Goal: Communication & Community: Share content

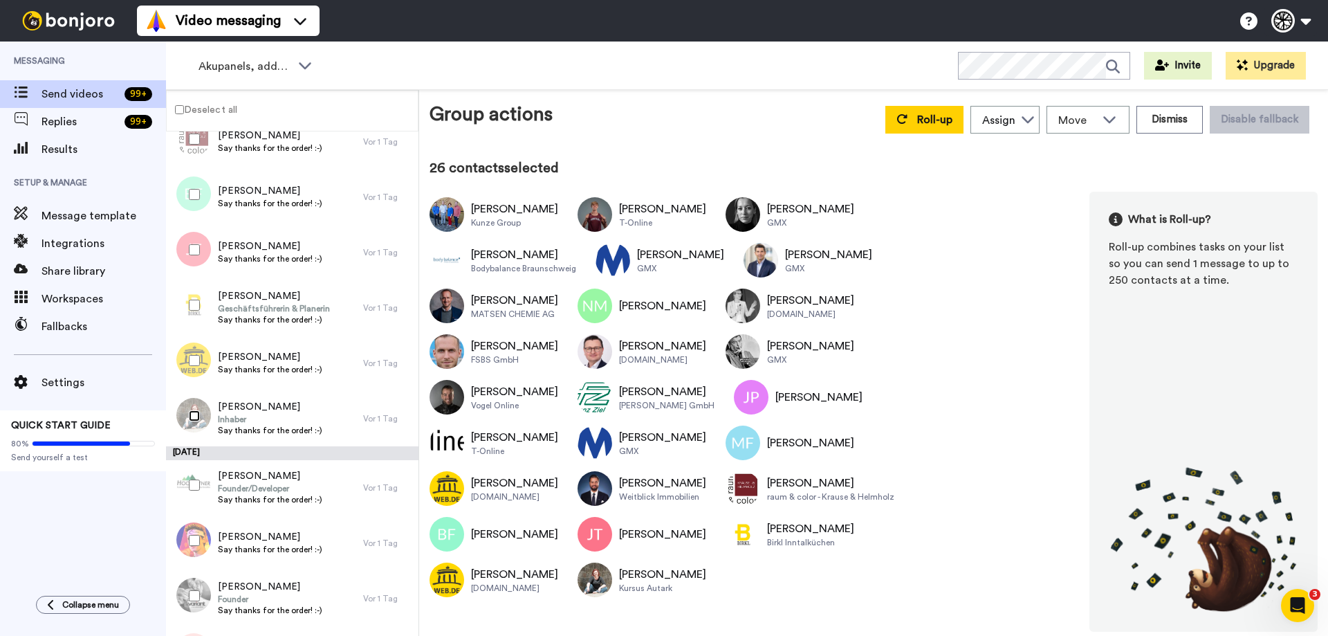
scroll to position [1176, 0]
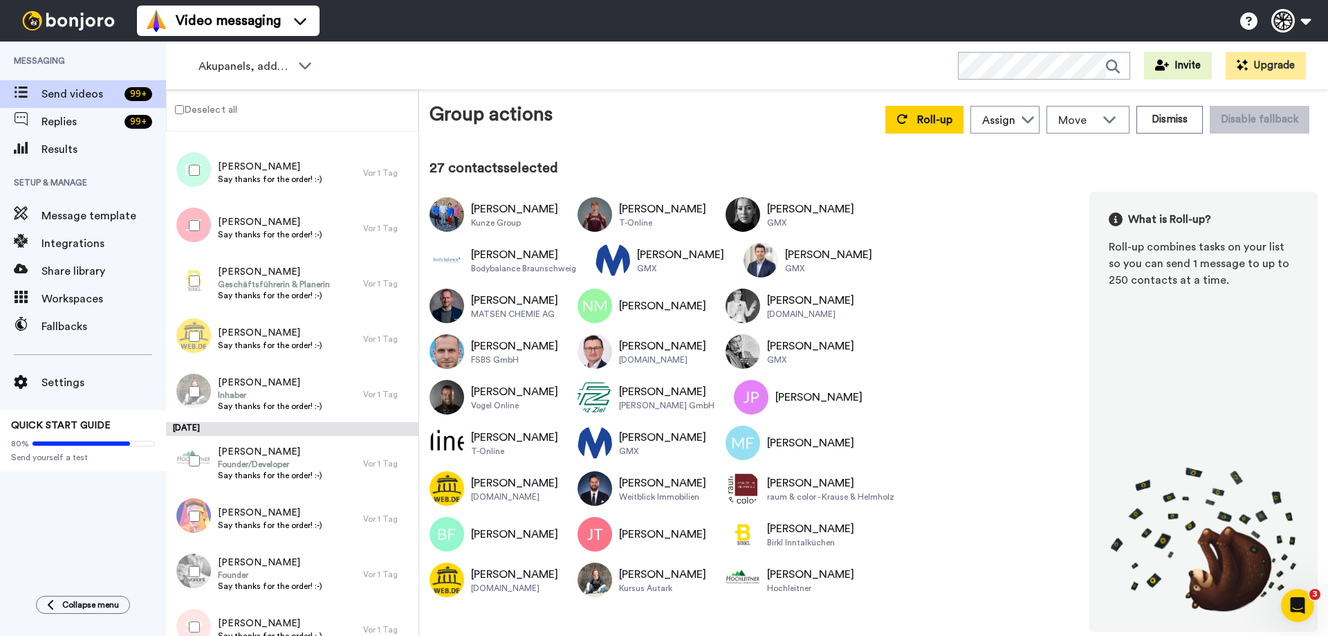
click at [186, 520] on div at bounding box center [192, 516] width 50 height 48
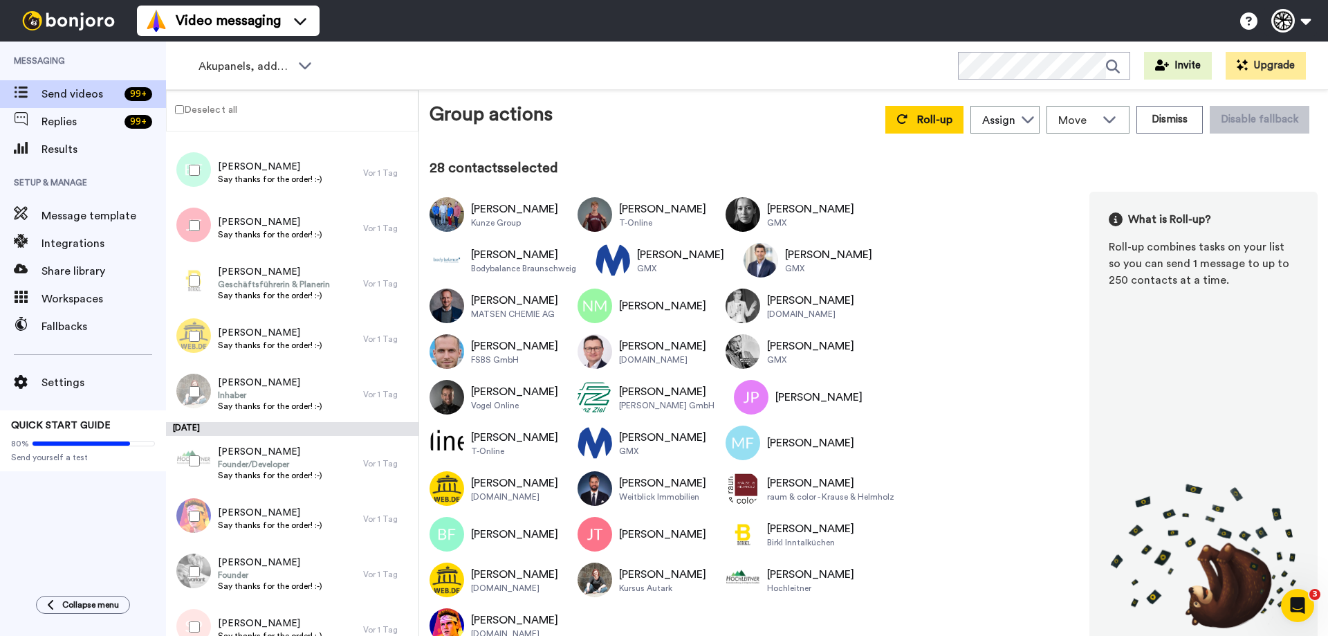
click at [194, 577] on div at bounding box center [192, 571] width 50 height 48
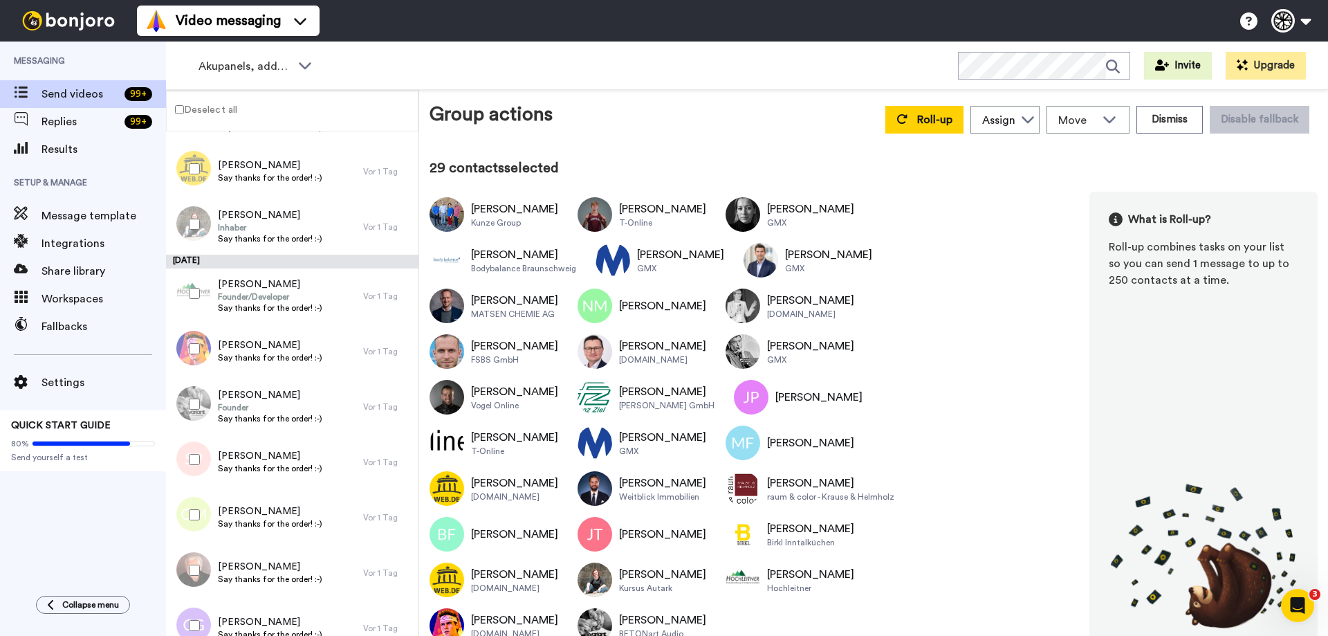
scroll to position [1383, 0]
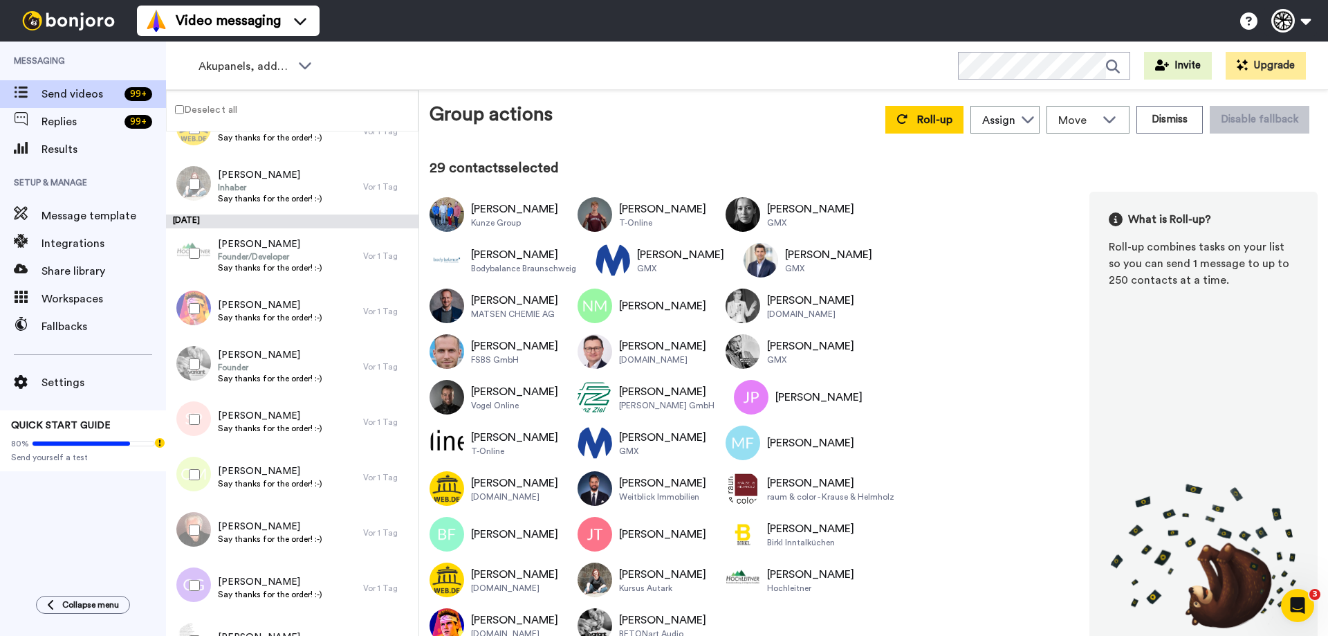
click at [196, 414] on div at bounding box center [192, 419] width 50 height 48
click at [201, 474] on div at bounding box center [192, 474] width 50 height 48
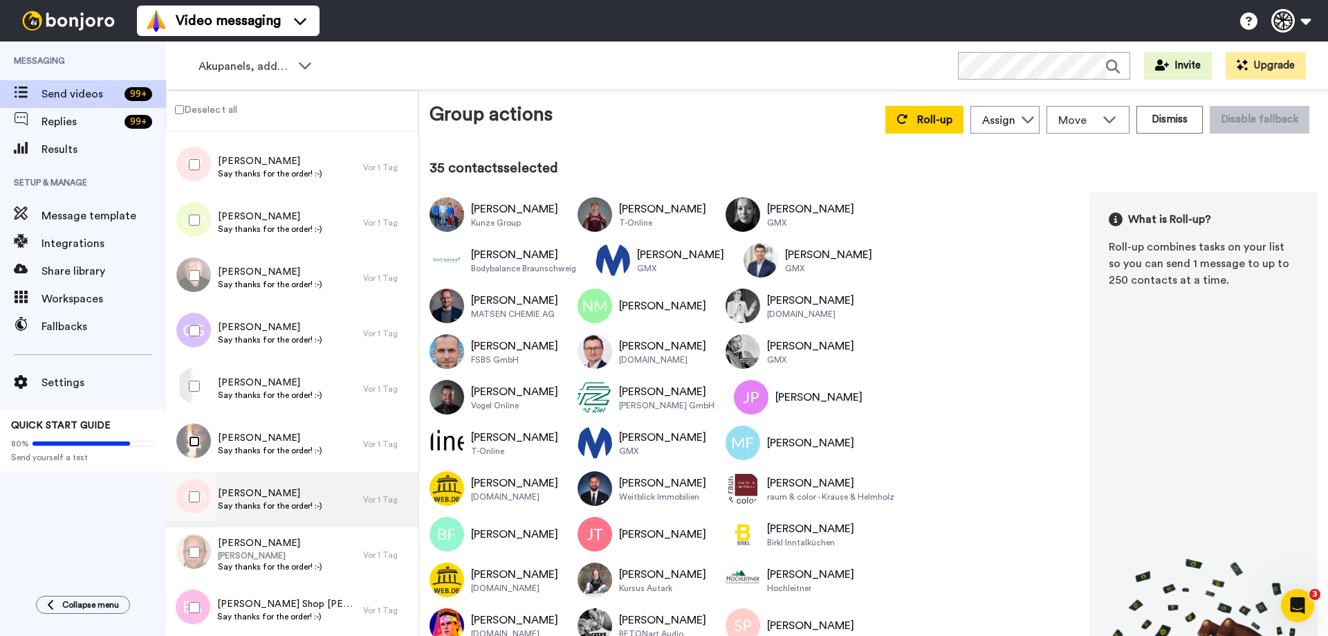
scroll to position [1640, 0]
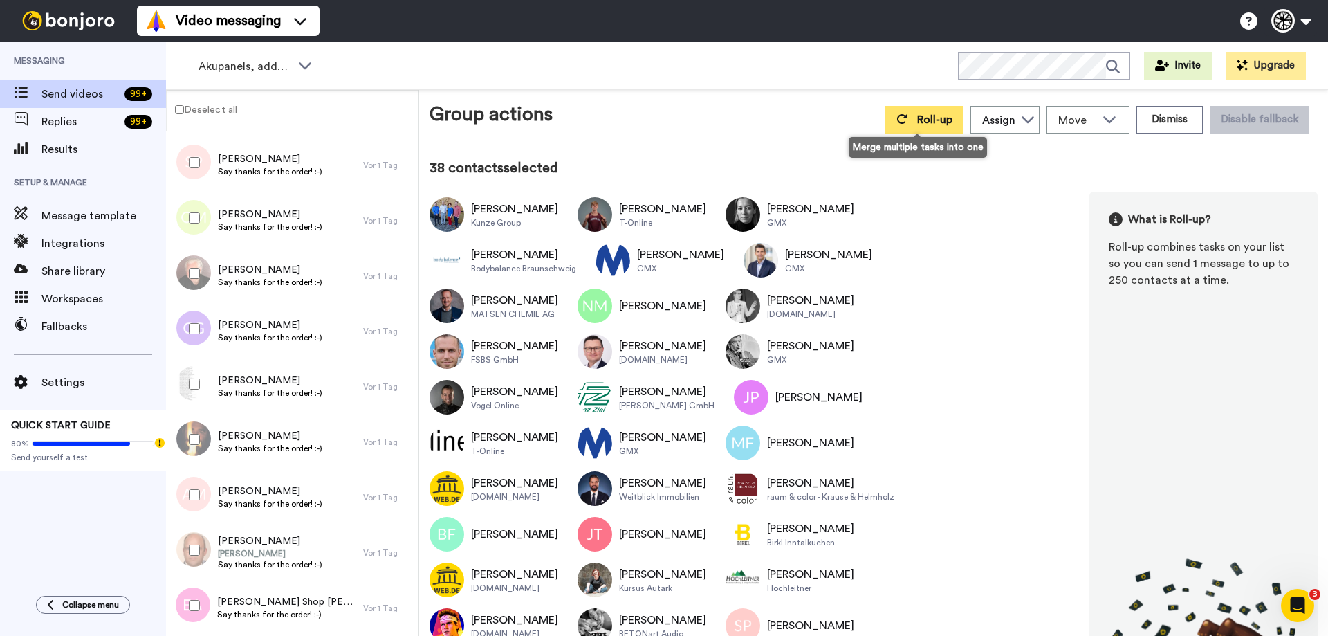
click at [948, 120] on button "Roll-up" at bounding box center [924, 120] width 78 height 28
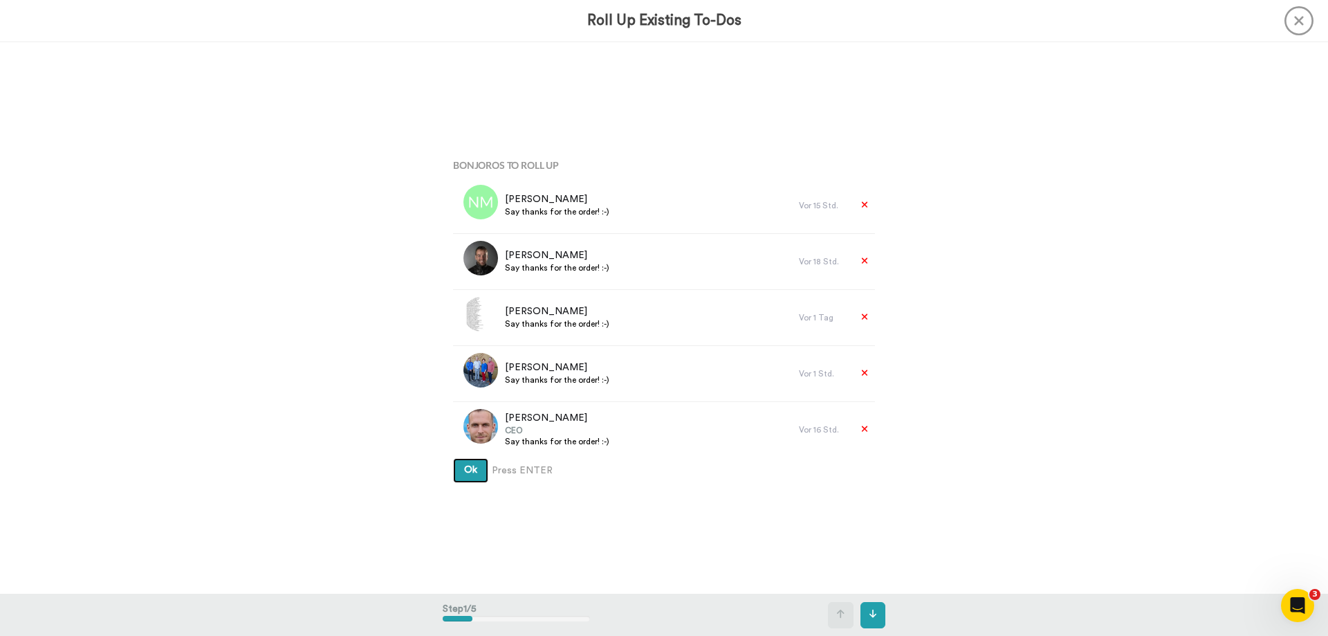
click at [481, 464] on button "Ok" at bounding box center [470, 470] width 35 height 25
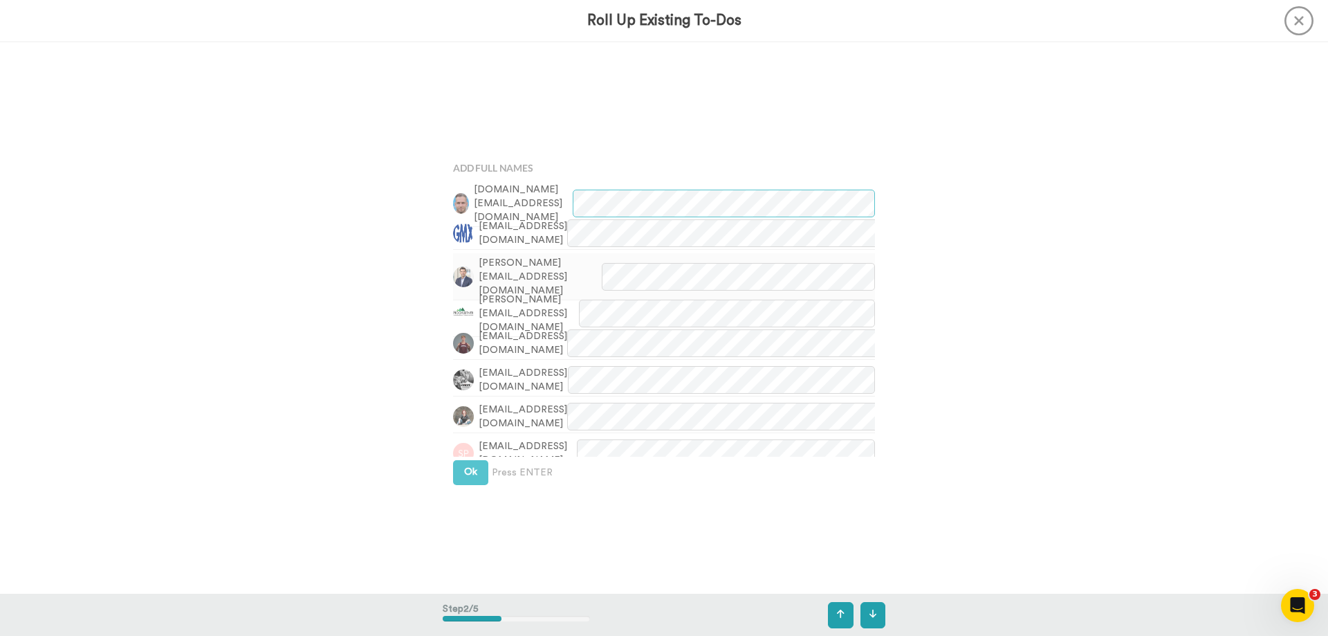
scroll to position [552, 0]
click at [472, 468] on span "Ok" at bounding box center [470, 469] width 13 height 10
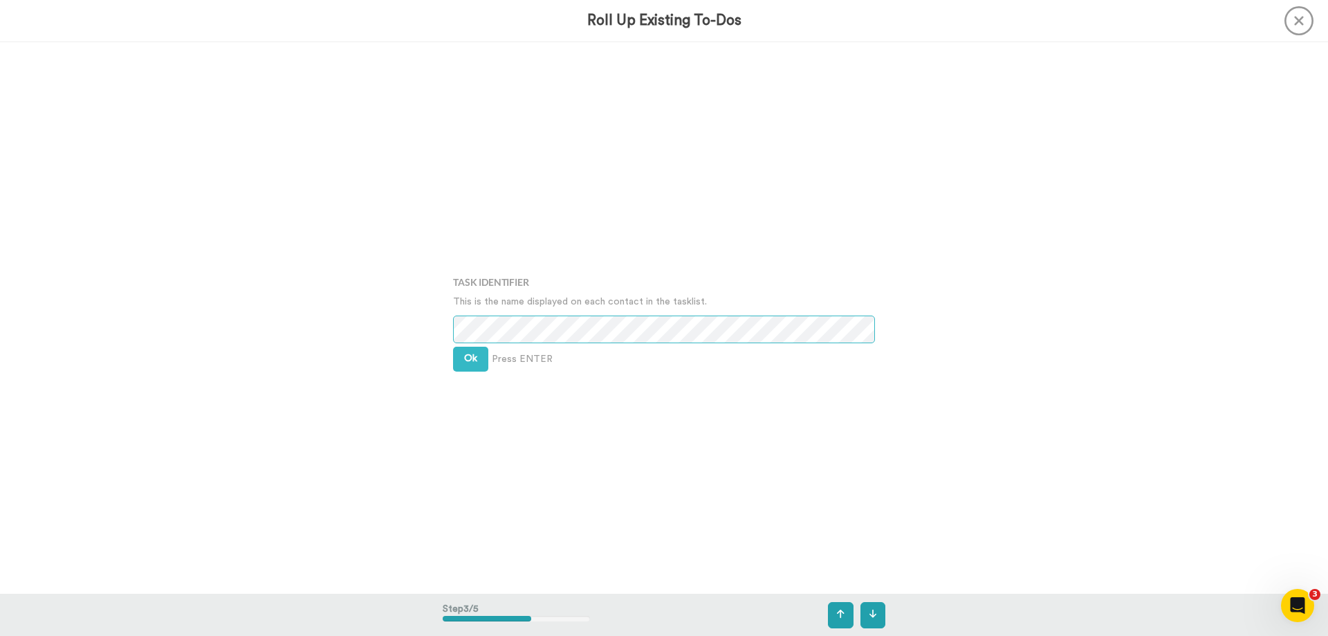
scroll to position [1103, 0]
click at [460, 359] on button "Ok" at bounding box center [470, 356] width 35 height 25
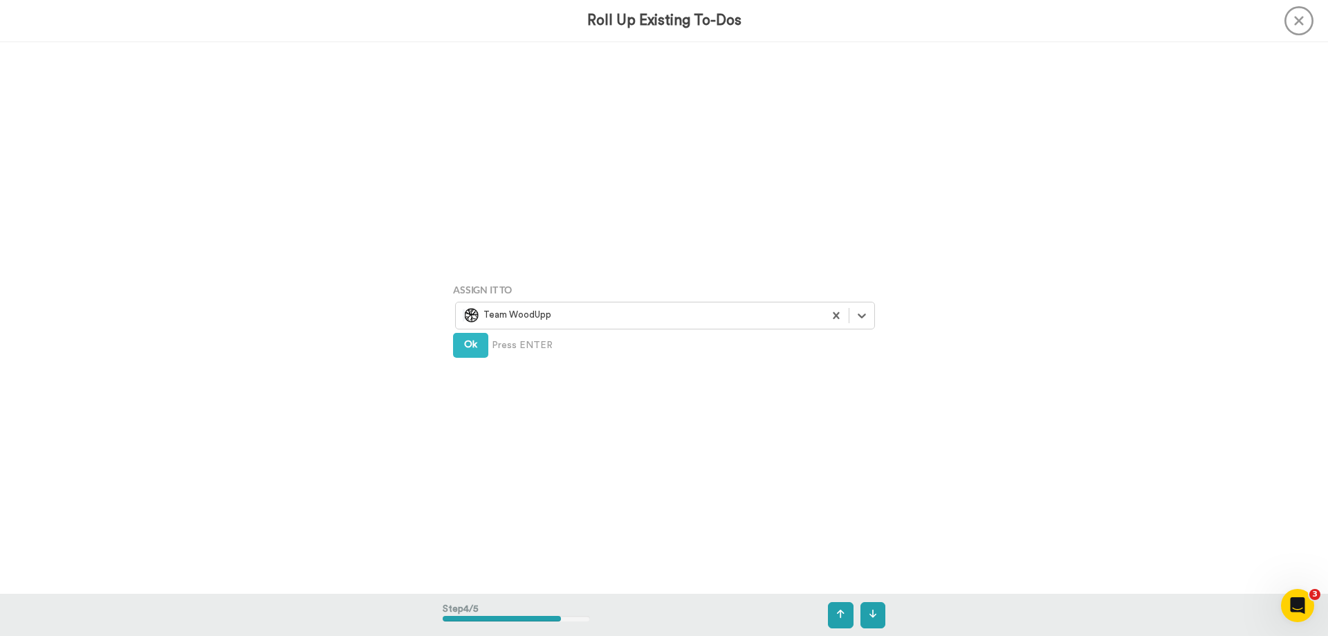
click at [460, 359] on div "Assign It To Select is focused ,type to refine list, press Down to open the men…" at bounding box center [664, 317] width 443 height 318
click at [463, 351] on button "Ok" at bounding box center [470, 345] width 35 height 25
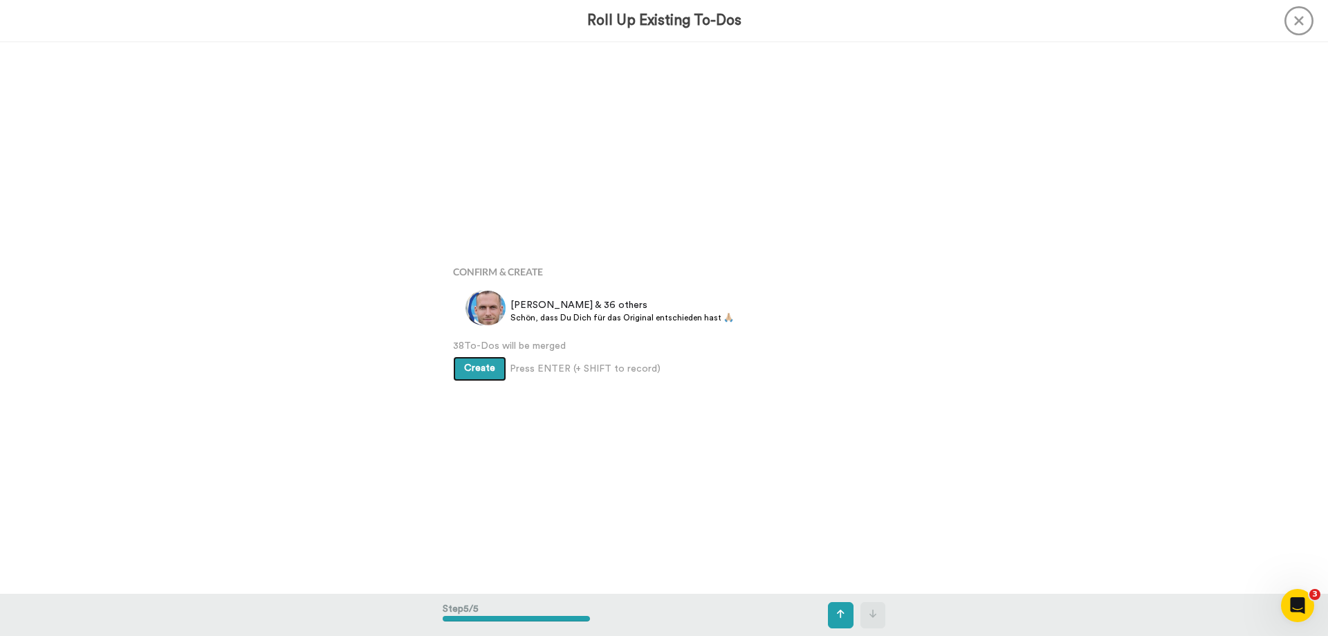
scroll to position [2207, 0]
click at [474, 360] on button "Create" at bounding box center [479, 365] width 53 height 25
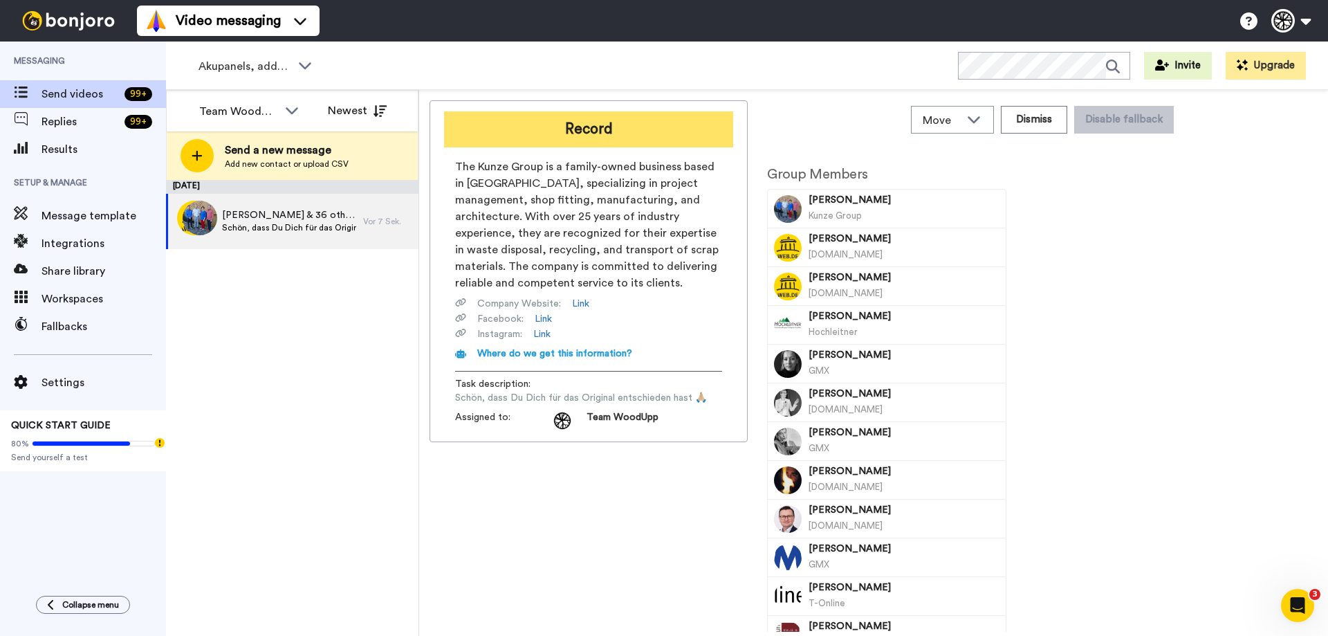
click at [672, 134] on button "Record" at bounding box center [588, 129] width 289 height 36
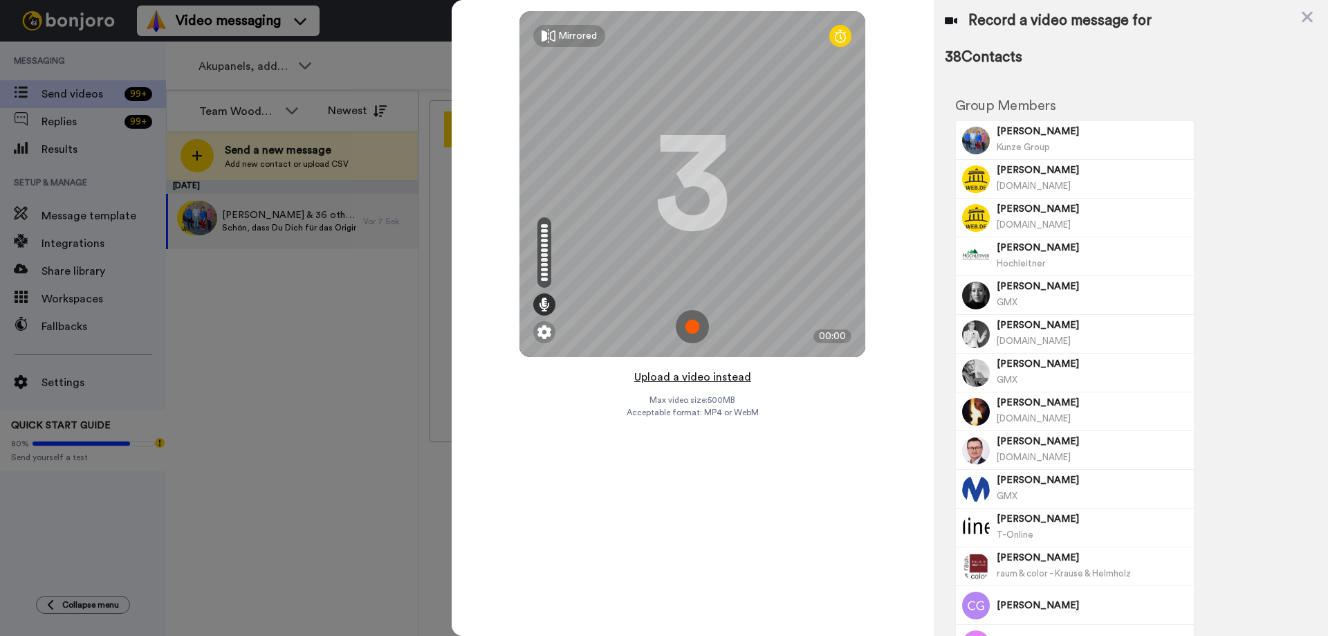
click at [717, 377] on button "Upload a video instead" at bounding box center [692, 377] width 125 height 18
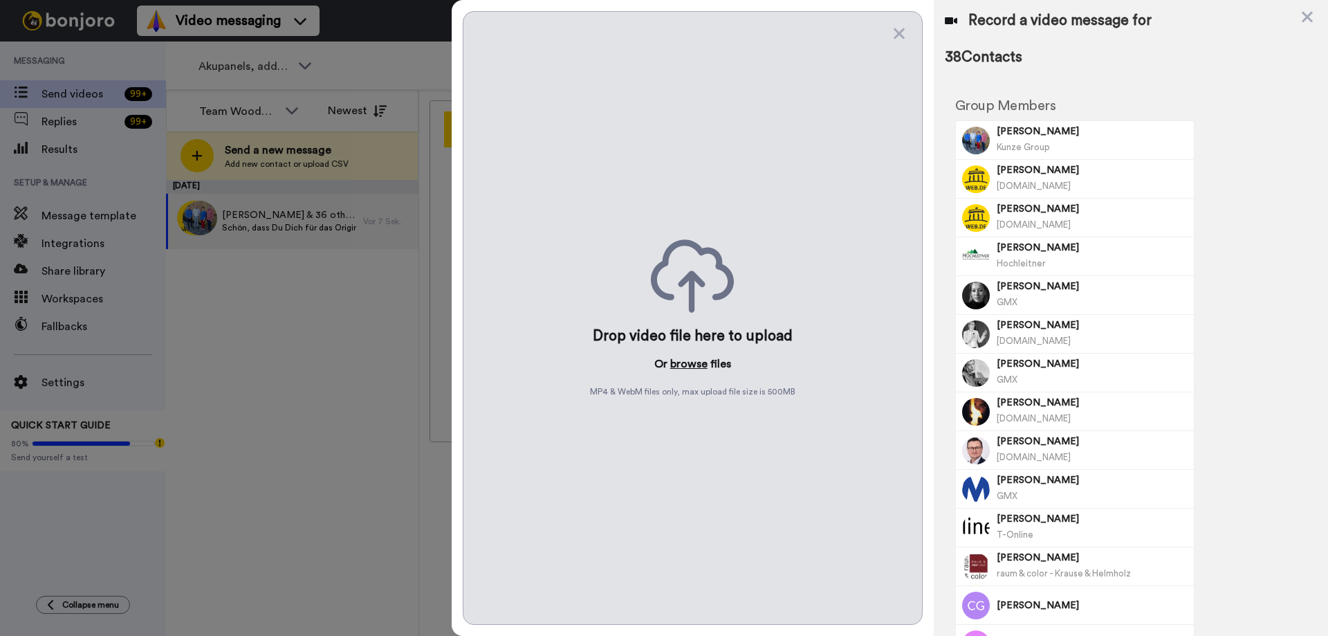
click at [693, 367] on button "browse" at bounding box center [688, 364] width 37 height 17
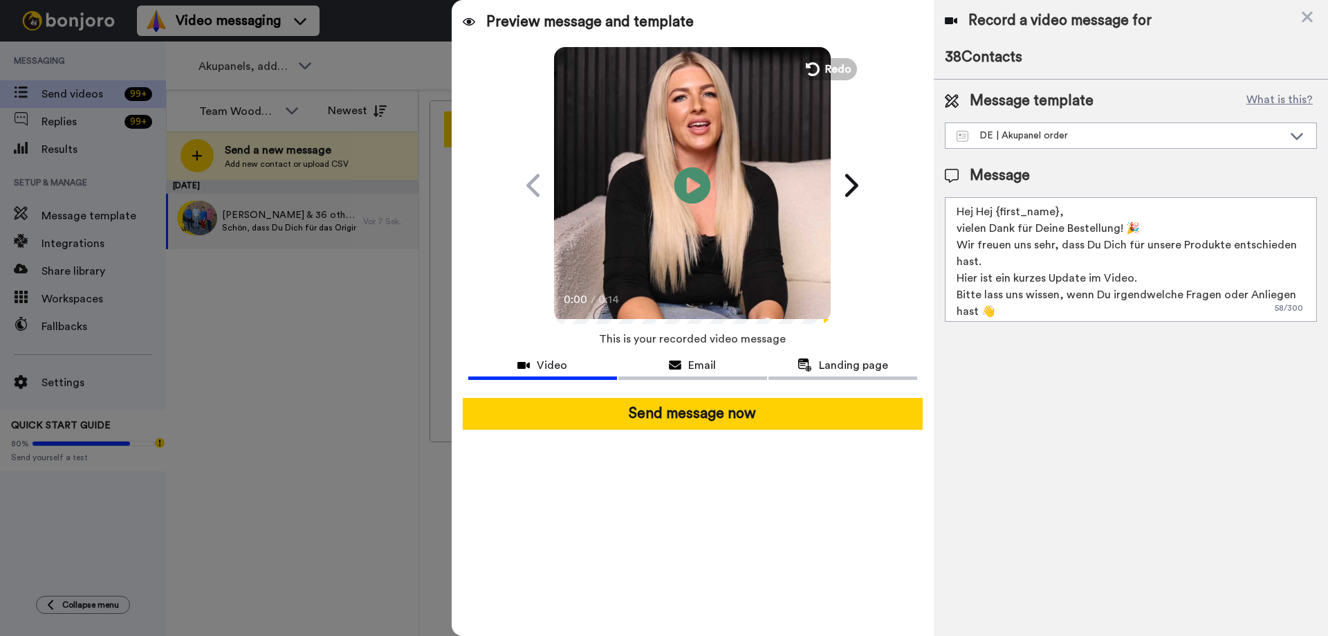
click at [697, 189] on icon at bounding box center [692, 185] width 37 height 37
click at [813, 75] on icon at bounding box center [811, 69] width 15 height 15
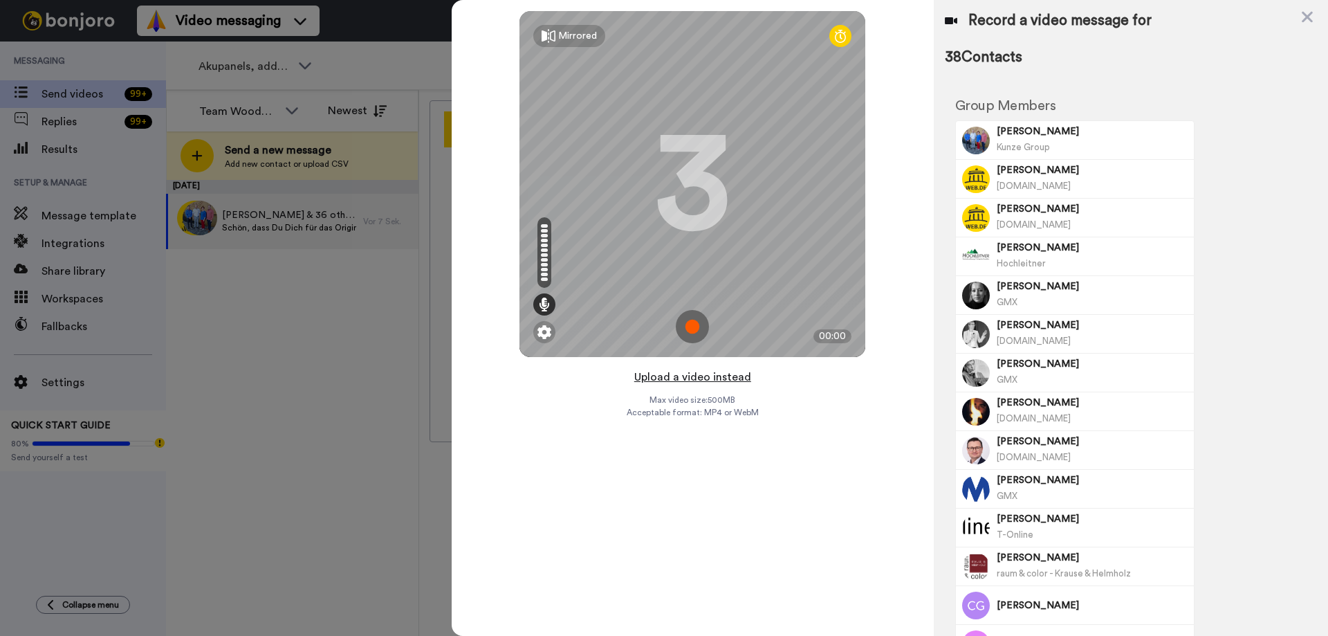
click at [731, 372] on button "Upload a video instead" at bounding box center [692, 377] width 125 height 18
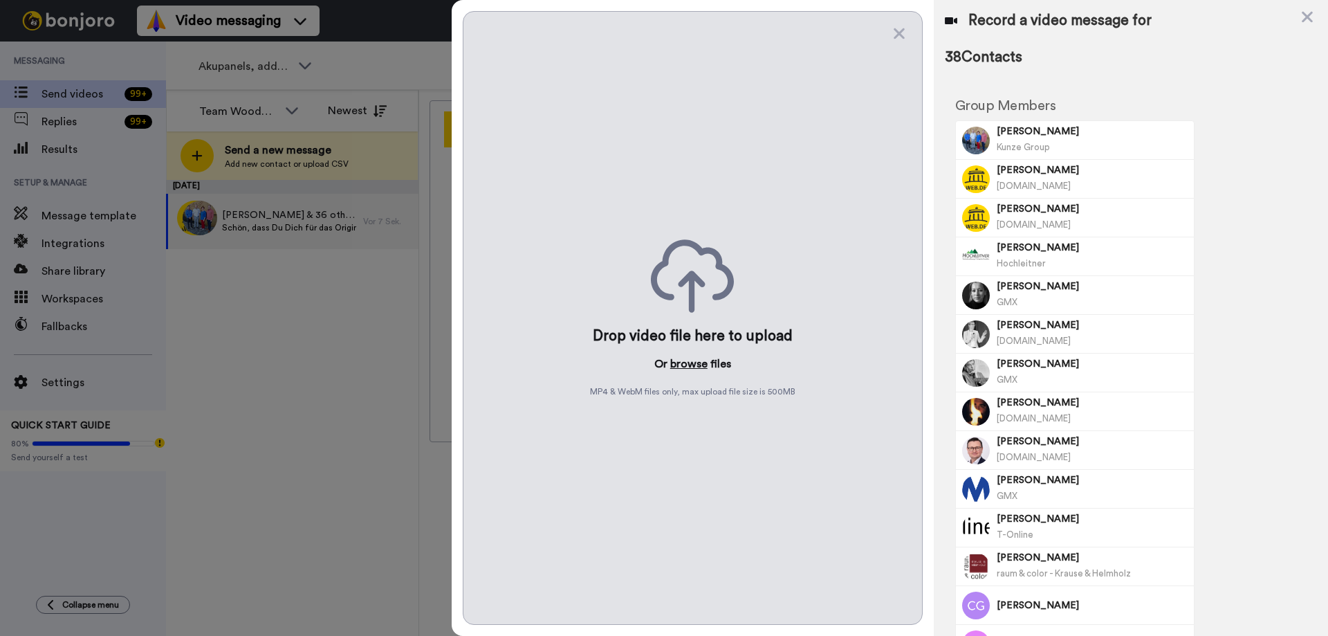
click at [699, 367] on button "browse" at bounding box center [688, 364] width 37 height 17
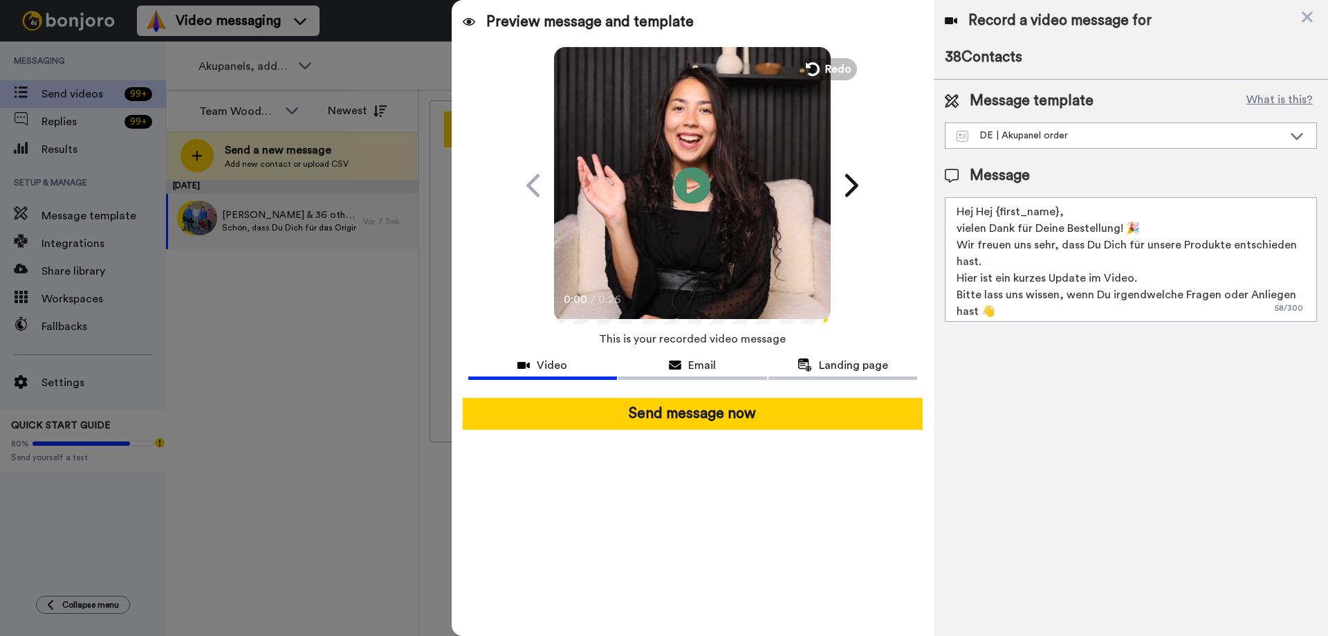
click at [697, 177] on icon at bounding box center [692, 185] width 37 height 37
click at [821, 68] on button "Redo" at bounding box center [829, 69] width 62 height 24
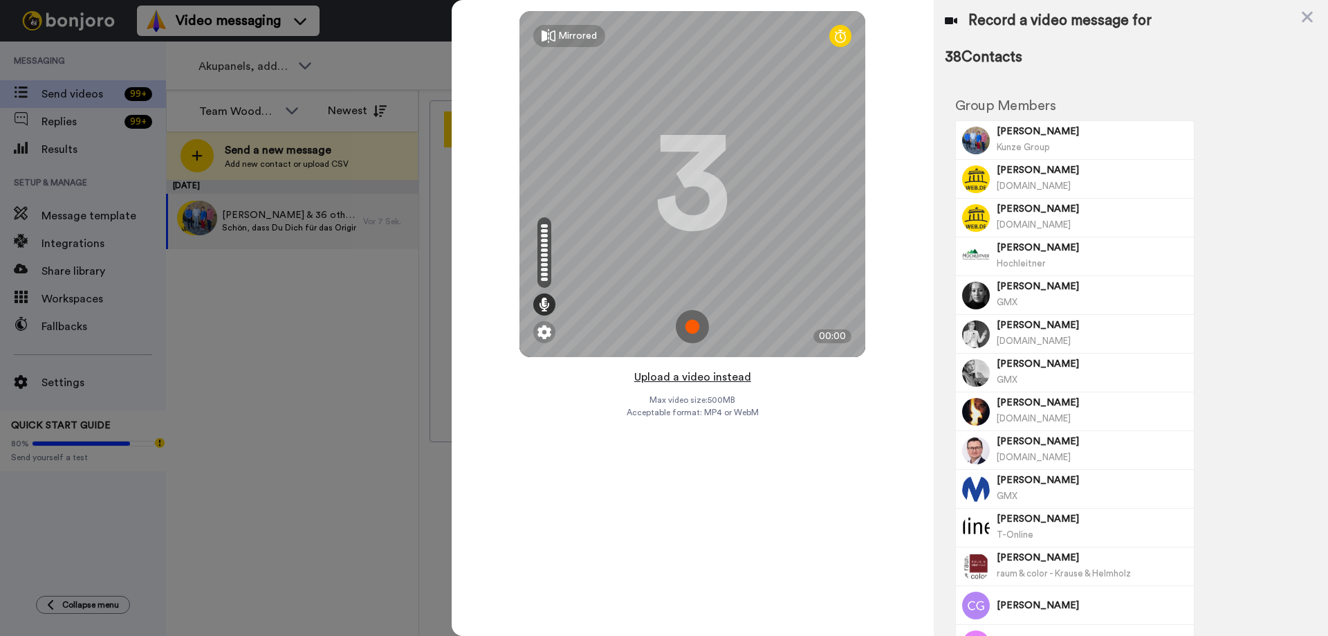
click at [709, 378] on button "Upload a video instead" at bounding box center [692, 377] width 125 height 18
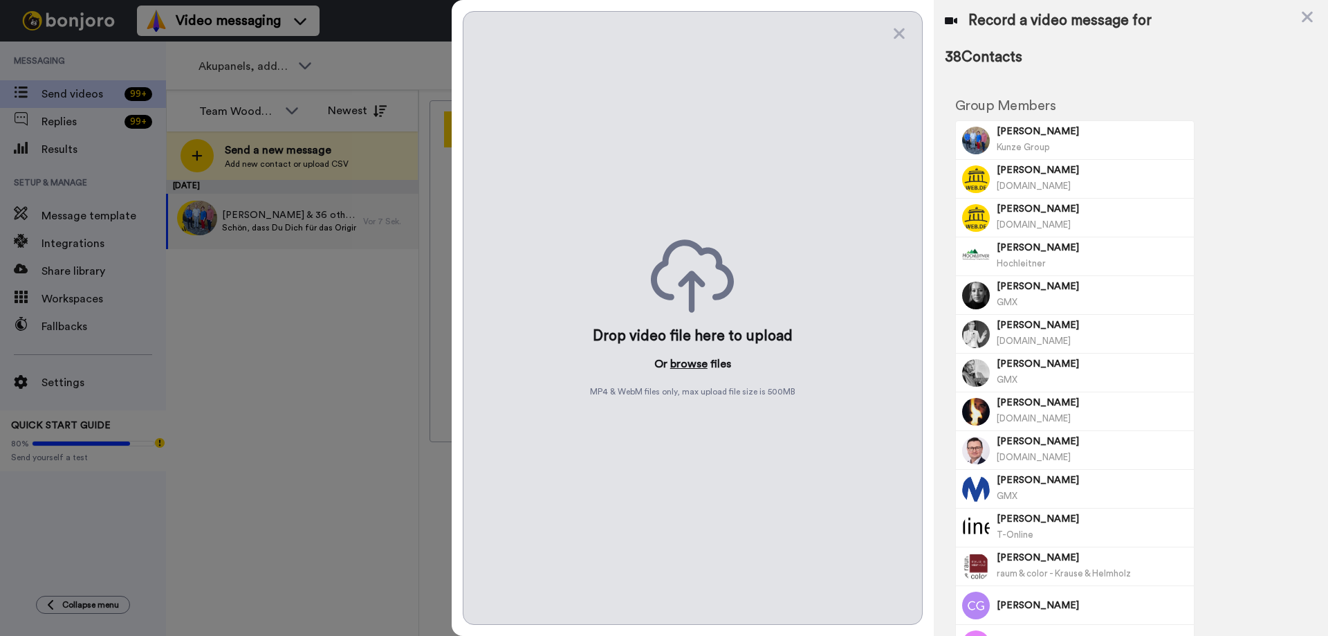
click at [683, 360] on button "browse" at bounding box center [688, 364] width 37 height 17
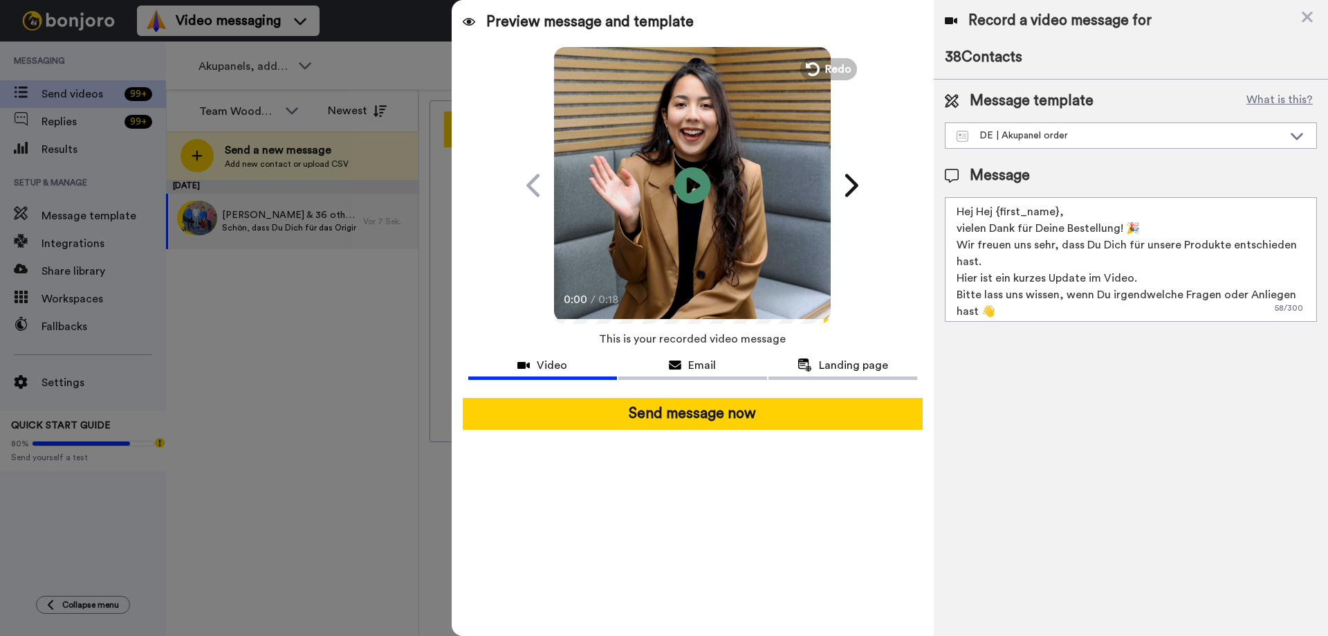
click at [693, 190] on icon "Play/Pause" at bounding box center [692, 185] width 37 height 66
click at [702, 205] on icon "Play/Pause" at bounding box center [692, 185] width 37 height 66
click at [699, 199] on icon at bounding box center [692, 185] width 37 height 37
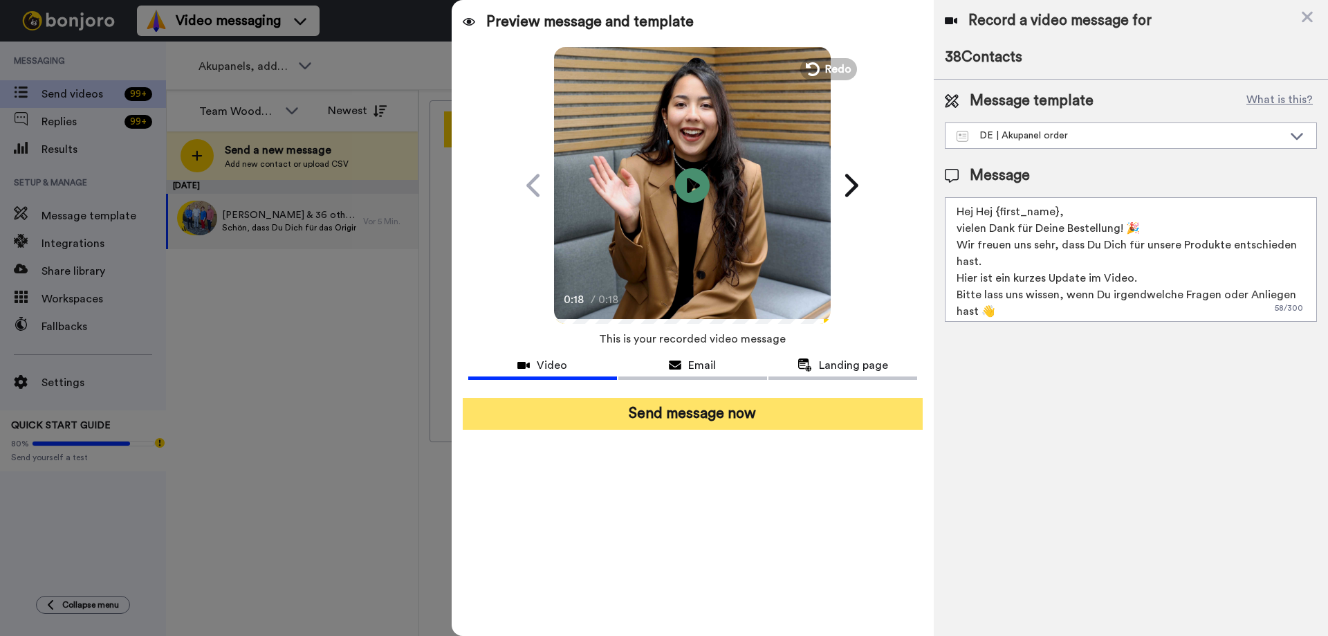
click at [669, 408] on button "Send message now" at bounding box center [693, 414] width 460 height 32
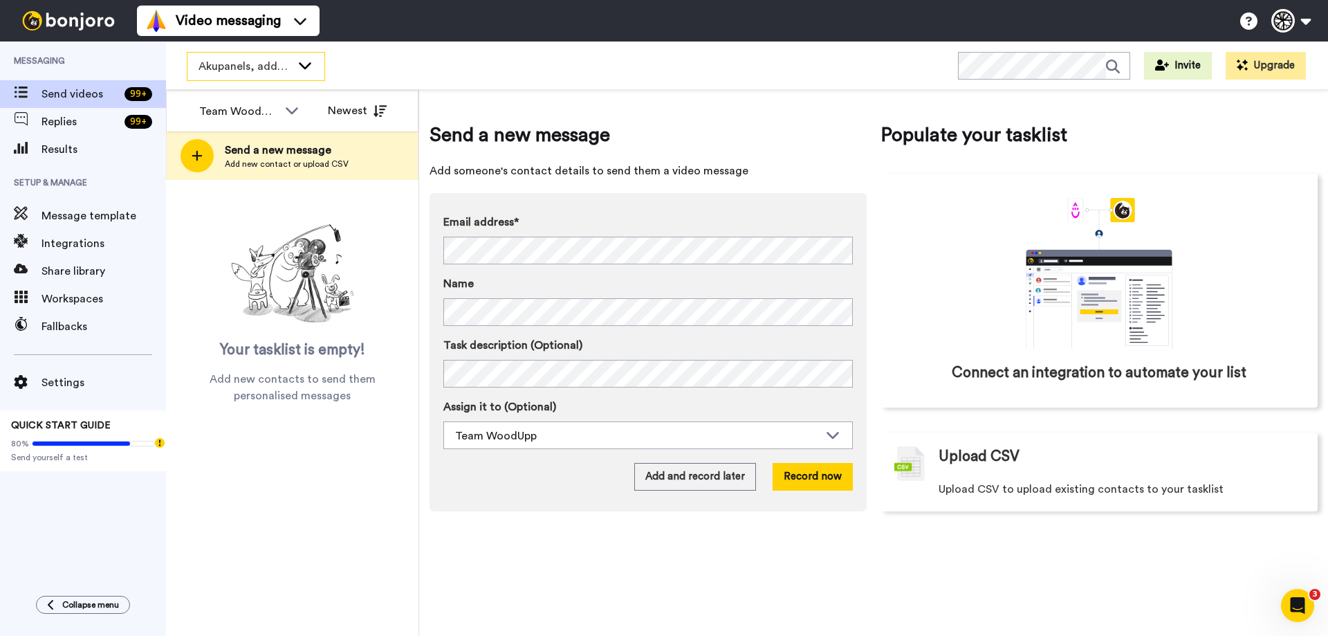
click at [274, 73] on span "Akupanels, addons + CREATE" at bounding box center [245, 66] width 93 height 17
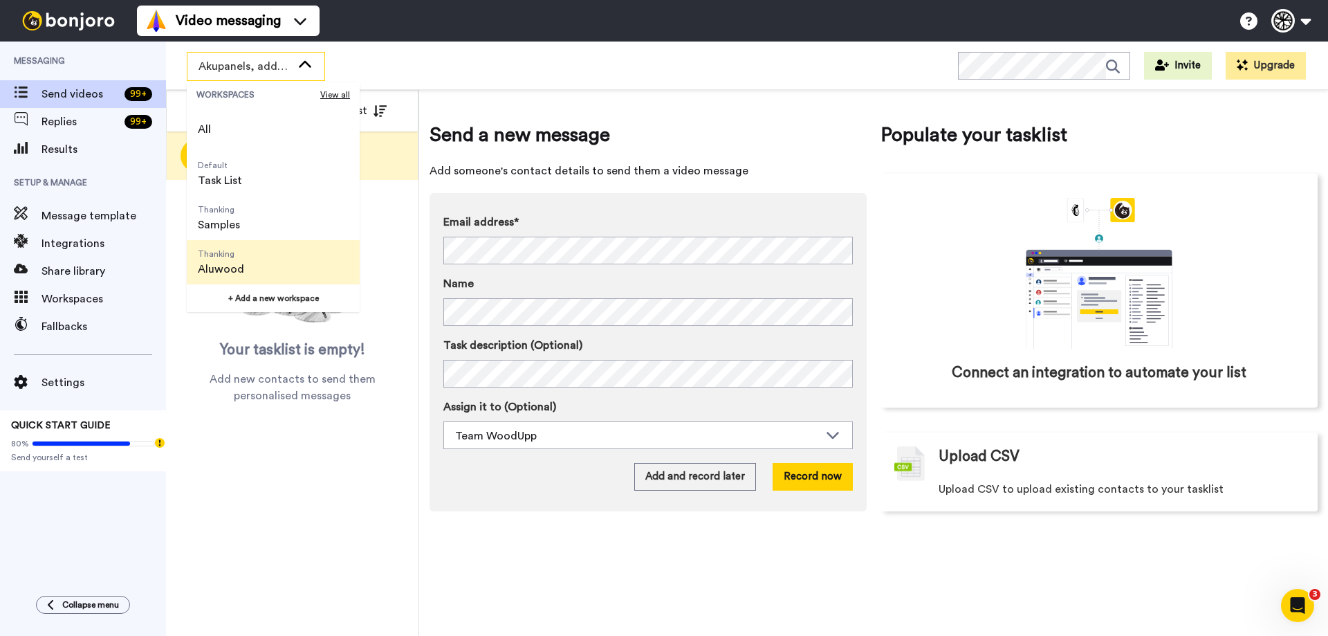
scroll to position [44, 0]
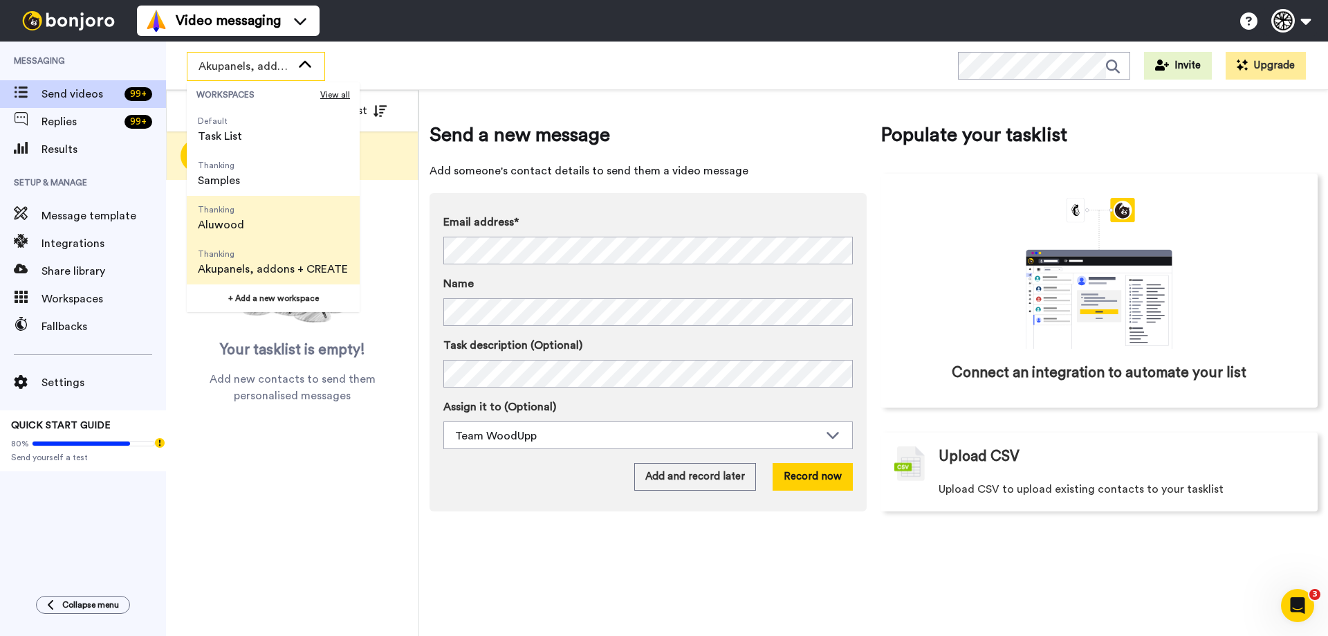
click at [261, 212] on li "Thanking Aluwood" at bounding box center [273, 218] width 173 height 44
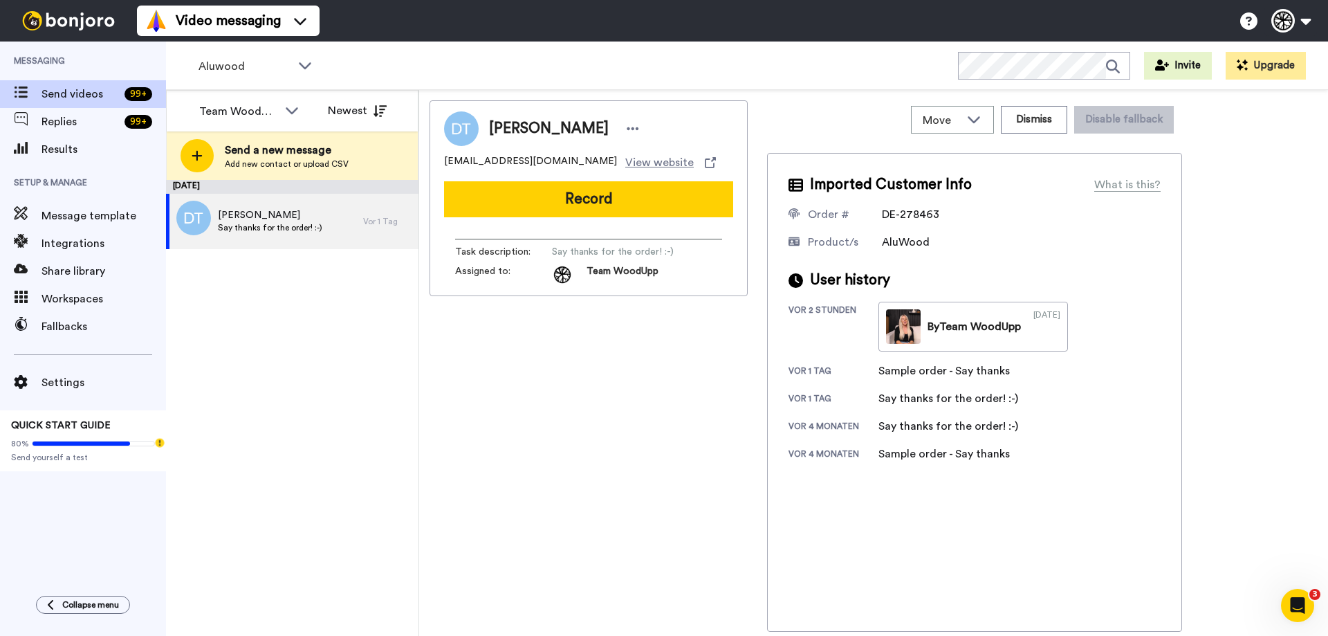
click at [508, 203] on button "Record" at bounding box center [588, 199] width 289 height 36
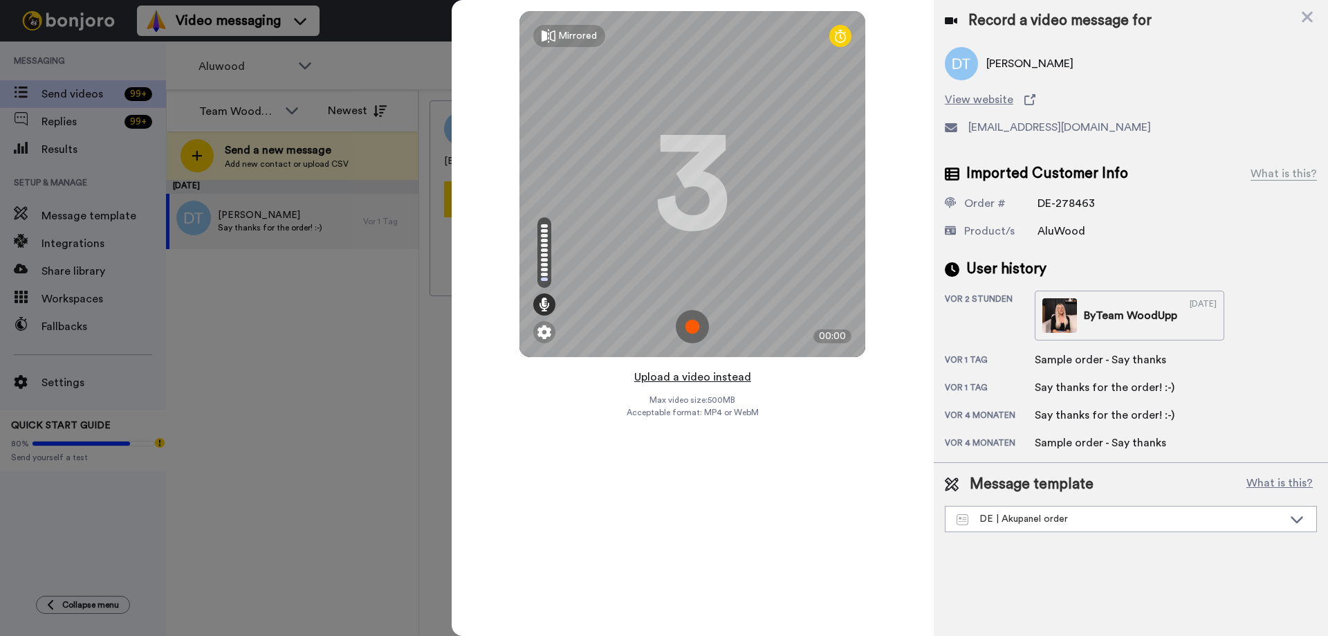
click at [701, 373] on button "Upload a video instead" at bounding box center [692, 377] width 125 height 18
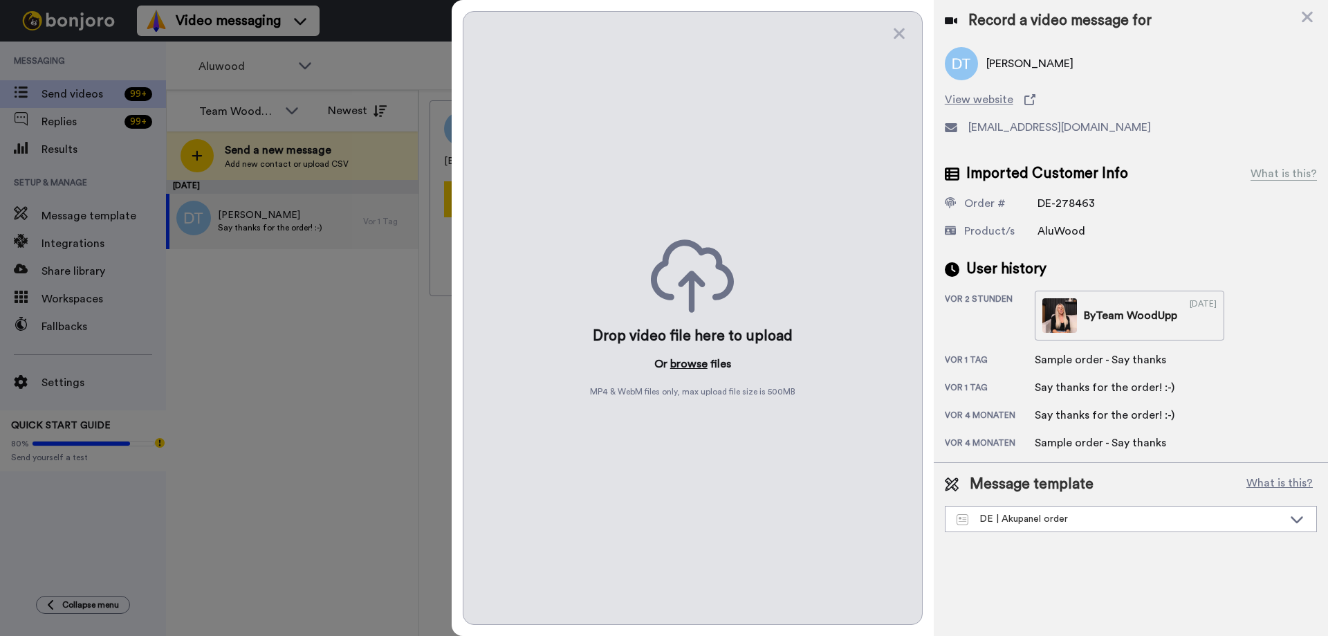
click at [690, 358] on button "browse" at bounding box center [688, 364] width 37 height 17
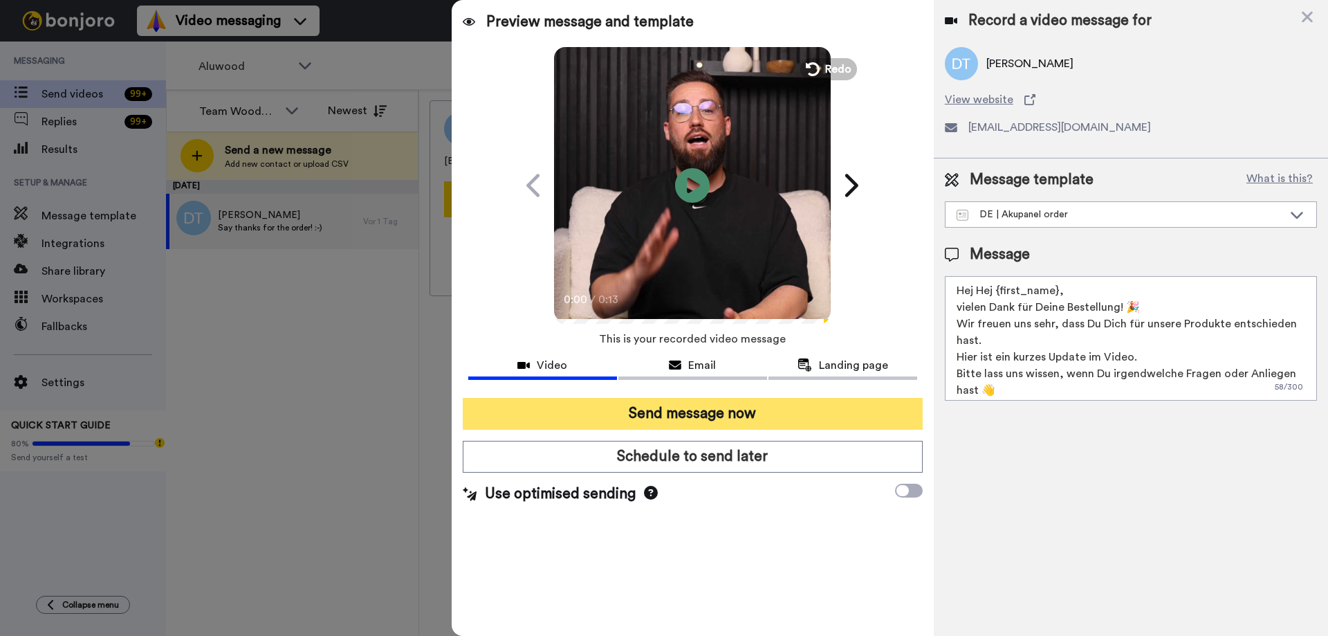
click at [778, 405] on button "Send message now" at bounding box center [693, 414] width 460 height 32
